Goal: Find specific fact

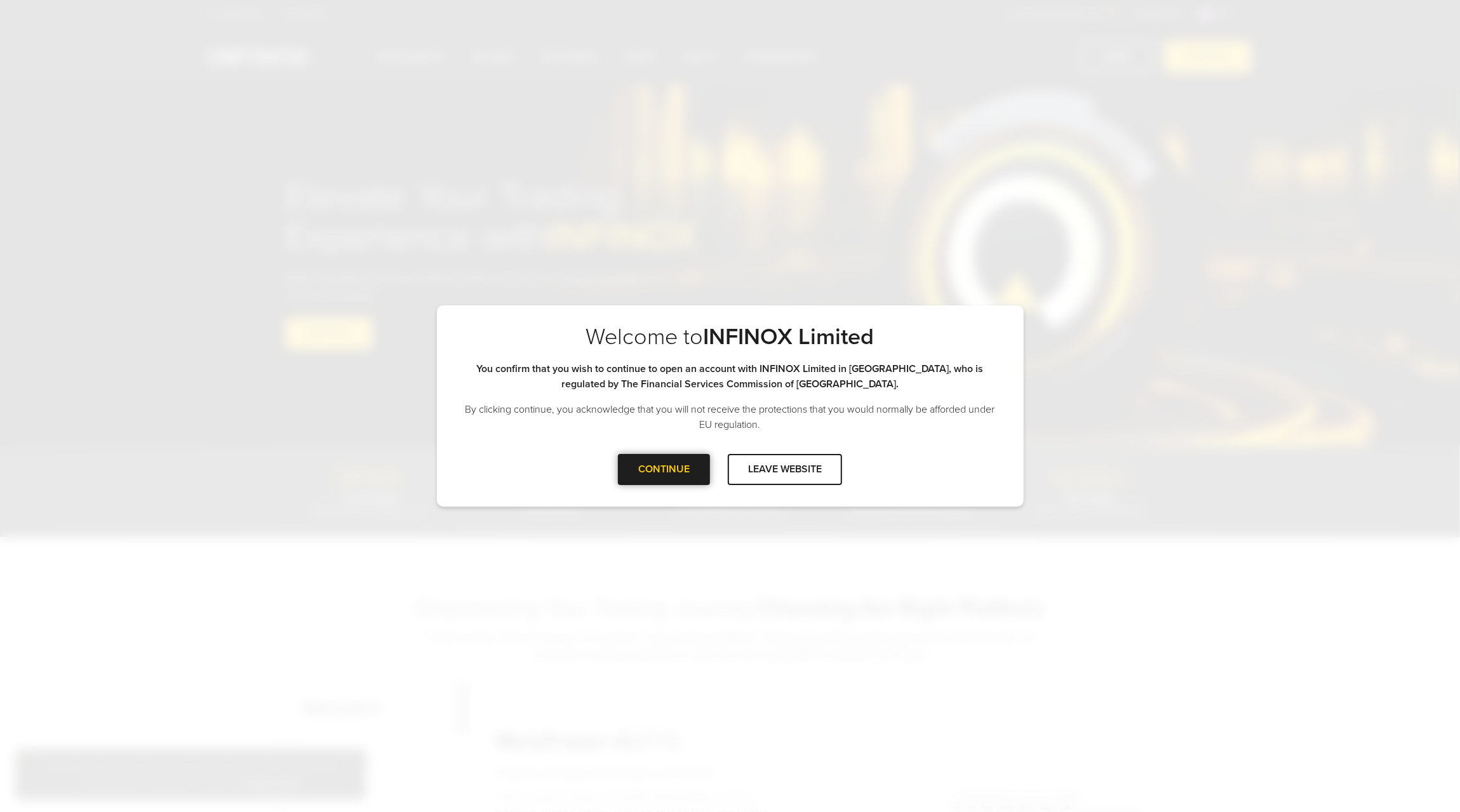
click at [664, 469] on div at bounding box center [664, 469] width 0 height 0
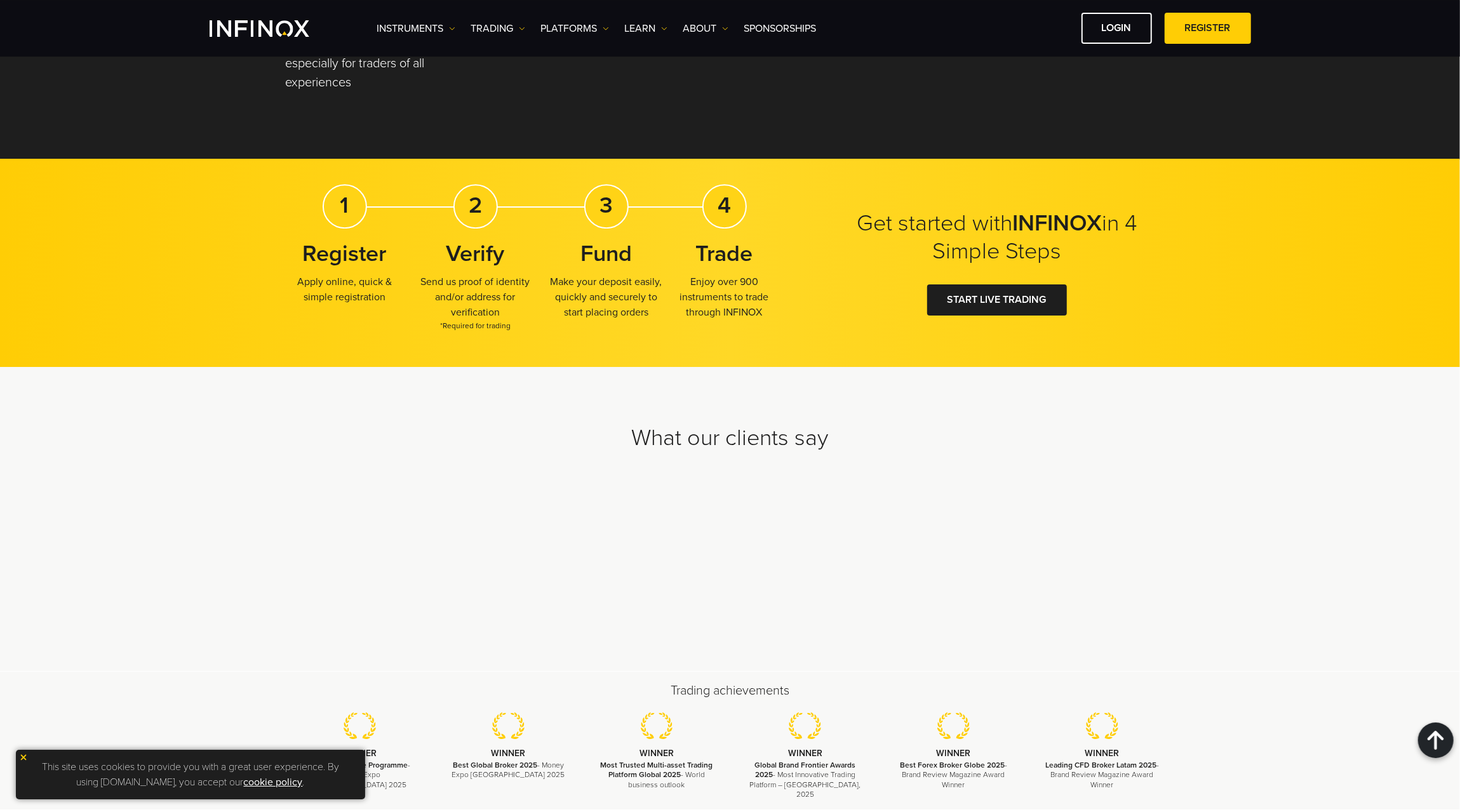
scroll to position [3611, 0]
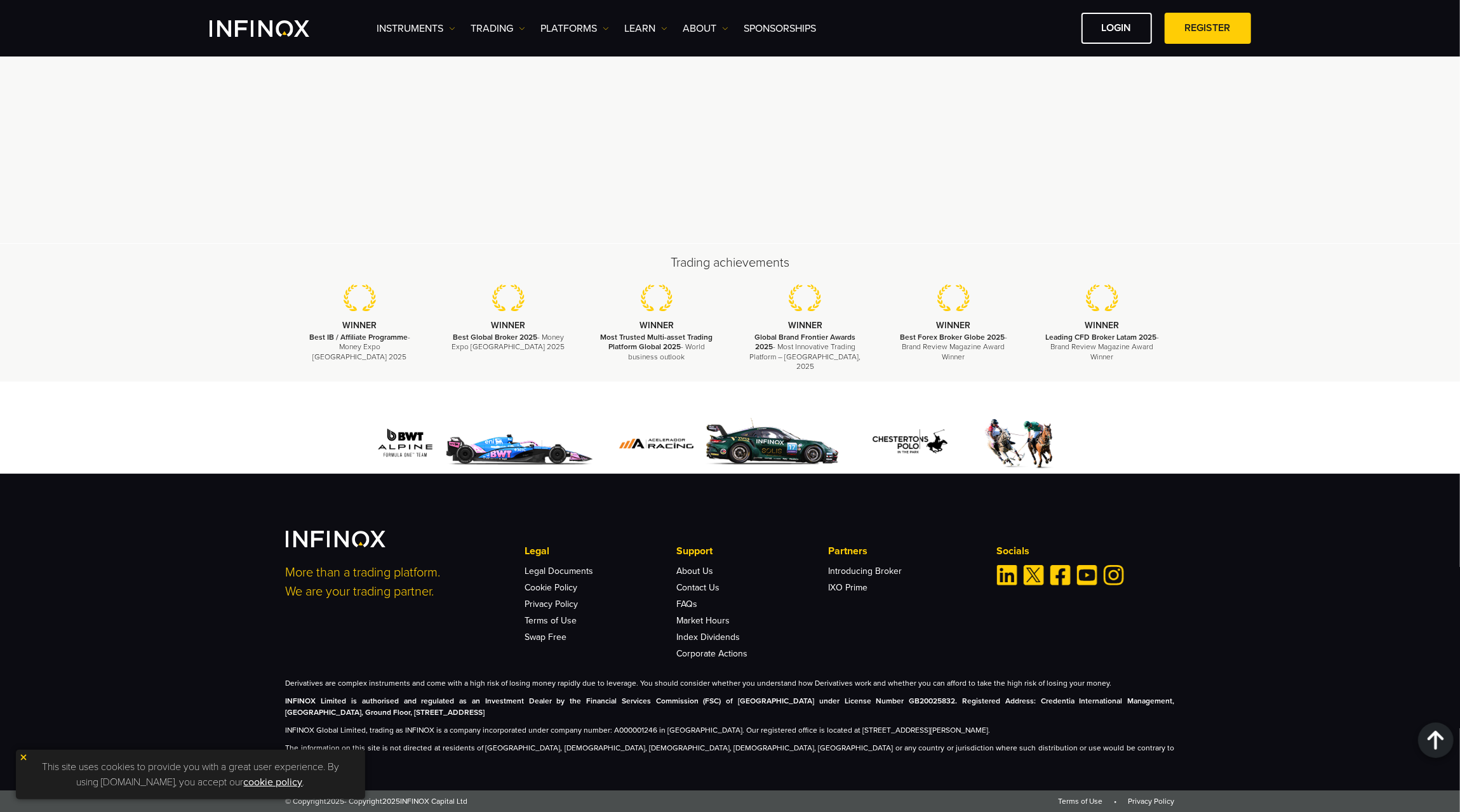
click at [307, 716] on strong "INFINOX Limited is authorised and regulated as an Investment Dealer by the Fina…" at bounding box center [730, 706] width 889 height 20
click at [22, 759] on img at bounding box center [23, 757] width 9 height 9
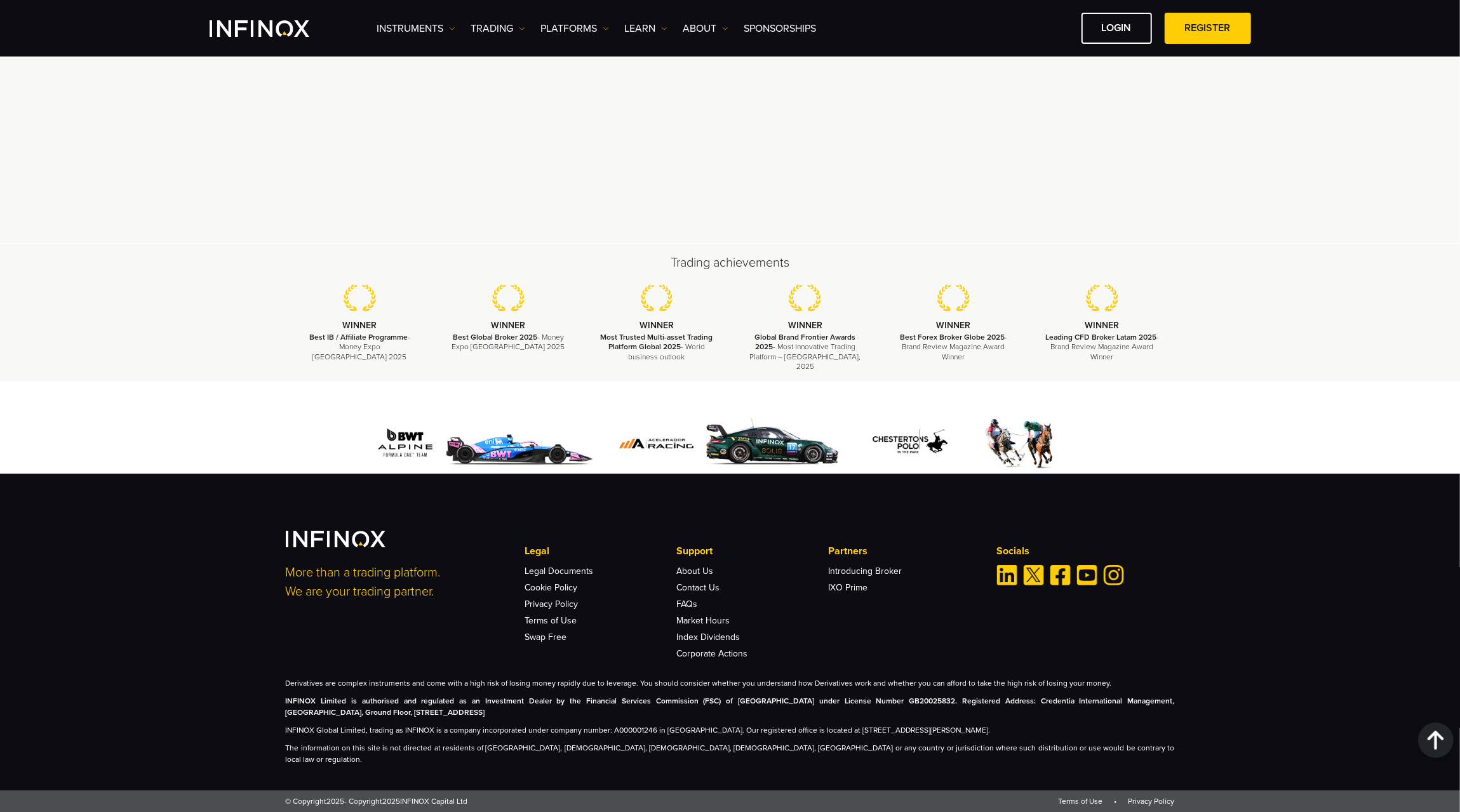
drag, startPoint x: 287, startPoint y: 711, endPoint x: 1113, endPoint y: 742, distance: 826.6
click at [1113, 742] on div "Derivatives are complex instruments and come with a high risk of losing money r…" at bounding box center [730, 721] width 889 height 87
click at [279, 701] on div "More than a trading platform. We are your trading partner. Legal Legal Document…" at bounding box center [730, 647] width 914 height 234
drag, startPoint x: 304, startPoint y: 714, endPoint x: 342, endPoint y: 712, distance: 38.1
click at [342, 712] on div "More than a trading platform. We are your trading partner. Legal Legal Document…" at bounding box center [730, 647] width 914 height 234
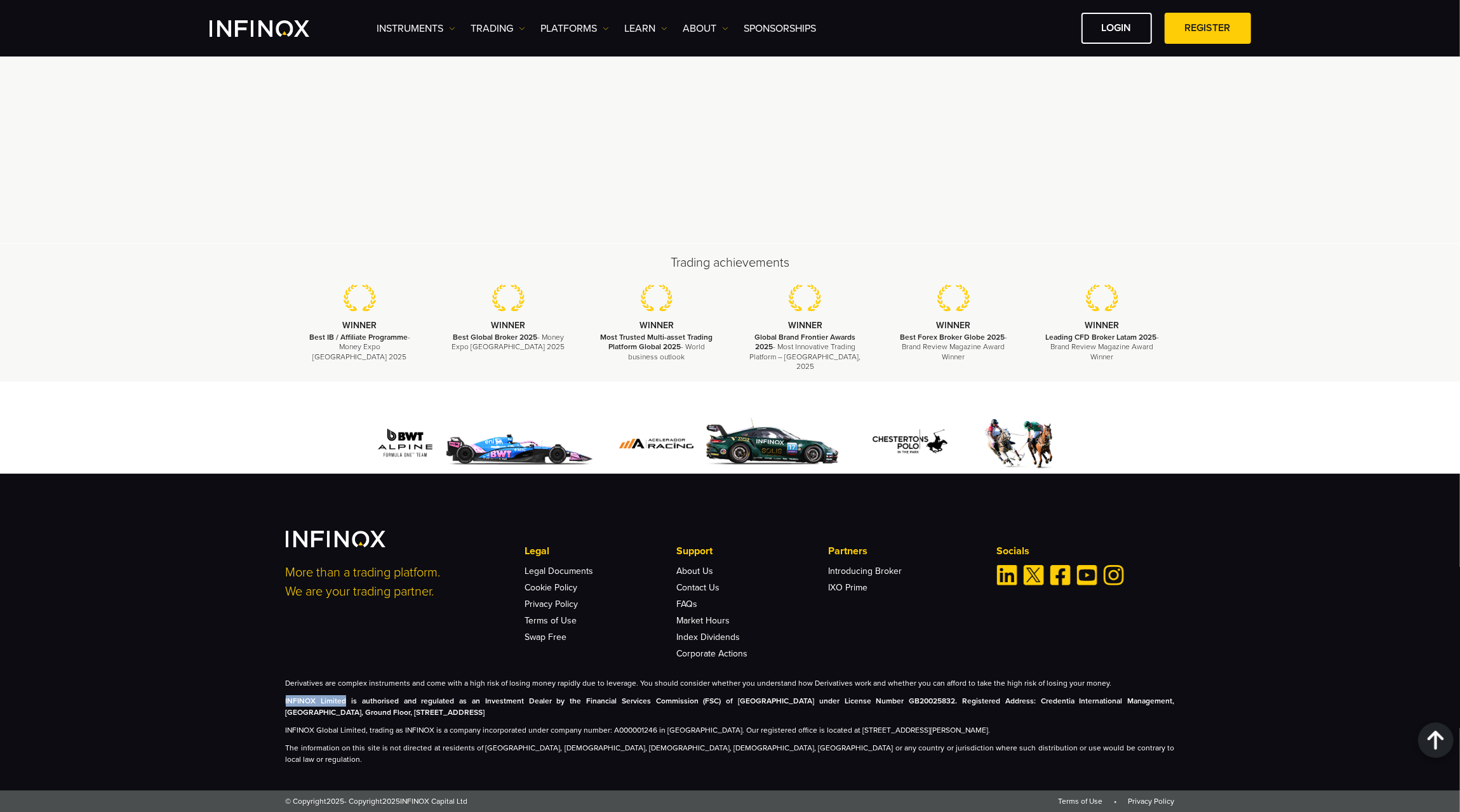
copy strong "INFINOX Limited"
drag, startPoint x: 282, startPoint y: 741, endPoint x: 368, endPoint y: 748, distance: 86.3
click at [368, 748] on div "More than a trading platform. We are your trading partner. Legal Legal Document…" at bounding box center [730, 647] width 914 height 234
copy p "INFINOX Global Limited,"
